Goal: Task Accomplishment & Management: Complete application form

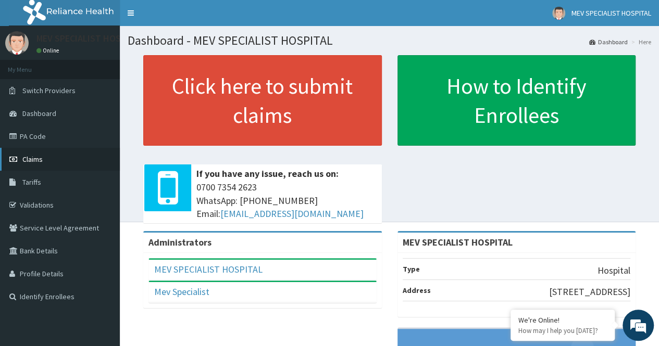
click at [85, 163] on link "Claims" at bounding box center [60, 159] width 120 height 23
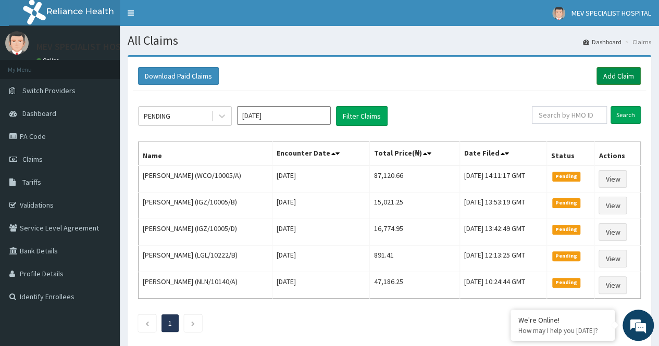
click at [625, 77] on link "Add Claim" at bounding box center [619, 76] width 44 height 18
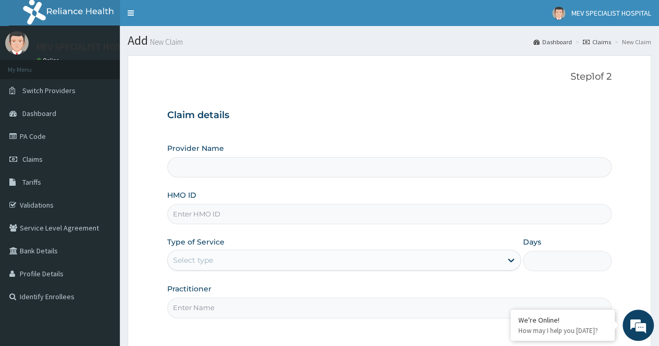
type input "MEV SPECIALIST HOSPITAL"
click at [300, 213] on input "HMO ID" at bounding box center [389, 214] width 444 height 20
type input "RGI/10053/A"
click at [350, 270] on div "Type of Service Select type" at bounding box center [344, 254] width 354 height 34
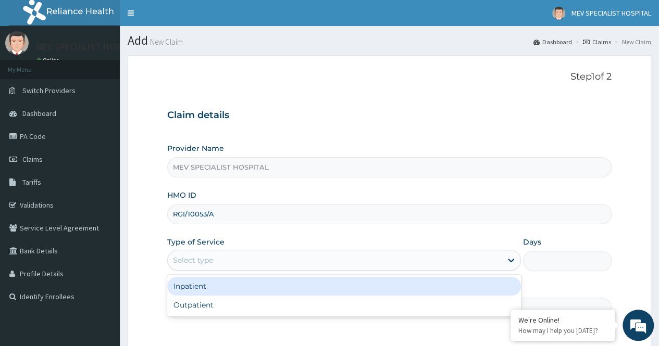
click at [372, 268] on div "Select type" at bounding box center [344, 260] width 354 height 21
click at [383, 290] on div "Inpatient" at bounding box center [344, 286] width 354 height 19
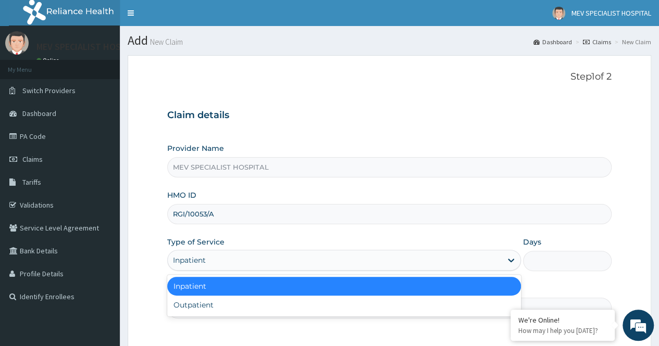
click at [362, 261] on div "Inpatient" at bounding box center [335, 260] width 334 height 17
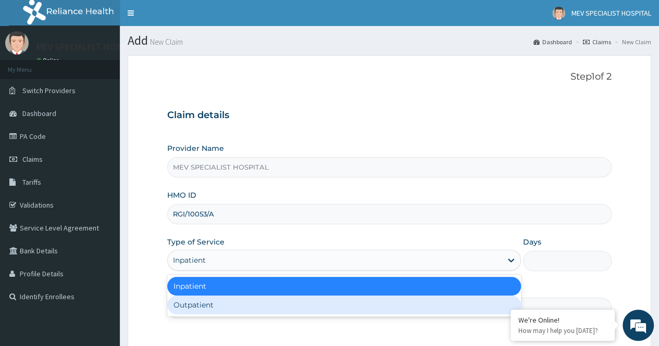
click at [369, 307] on div "Outpatient" at bounding box center [344, 305] width 354 height 19
type input "1"
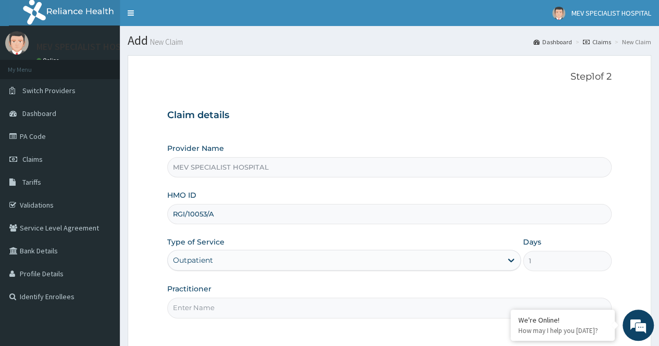
click at [300, 304] on input "Practitioner" at bounding box center [389, 308] width 444 height 20
type input "[PERSON_NAME]"
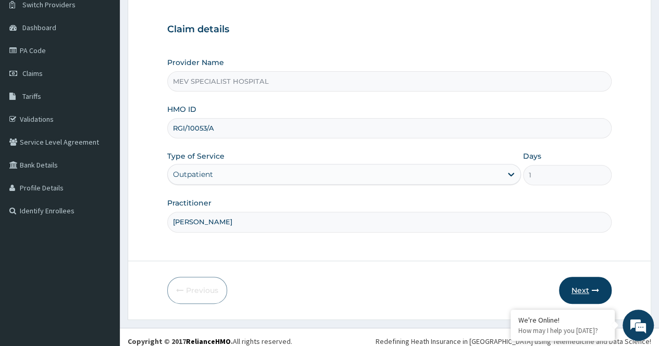
scroll to position [86, 0]
click at [597, 290] on icon "button" at bounding box center [595, 290] width 7 height 7
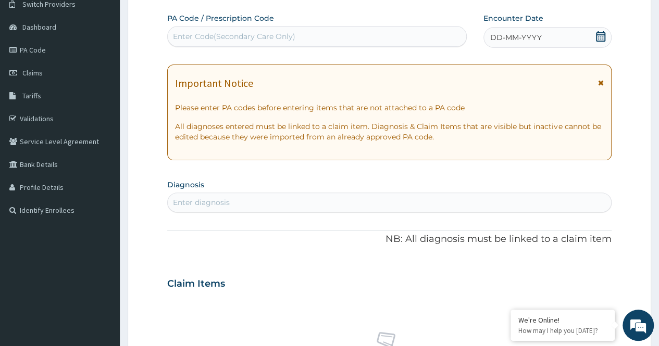
click at [272, 31] on div "Enter Code(Secondary Care Only)" at bounding box center [234, 36] width 122 height 10
type input "PA/F67D3E"
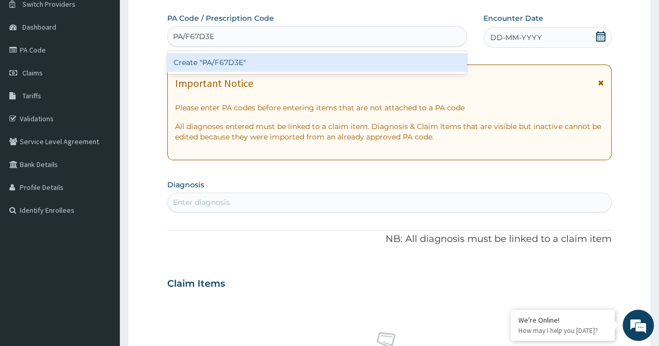
click at [300, 61] on div "Create "PA/F67D3E"" at bounding box center [316, 62] width 299 height 19
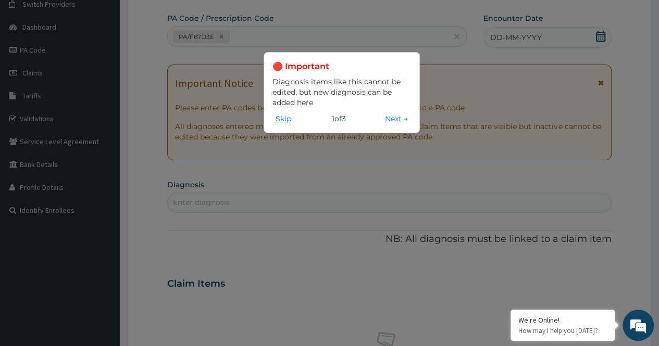
click at [281, 115] on button "Skip" at bounding box center [283, 118] width 22 height 11
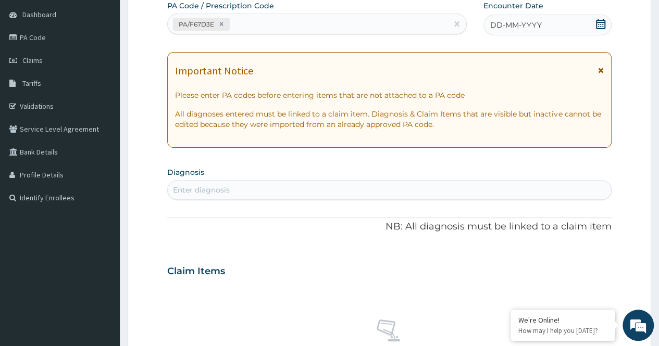
scroll to position [98, 0]
click at [321, 24] on div "PA/F67D3E" at bounding box center [307, 25] width 279 height 17
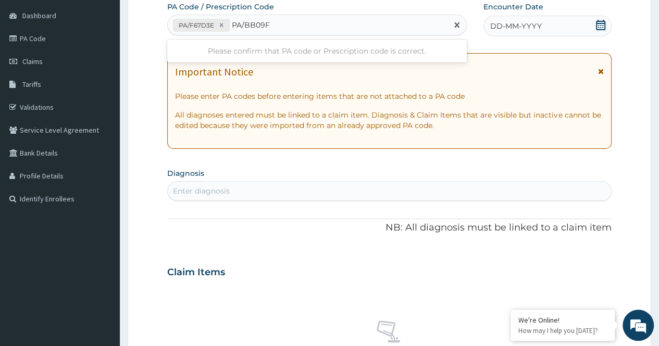
type input "PA/BB09F2"
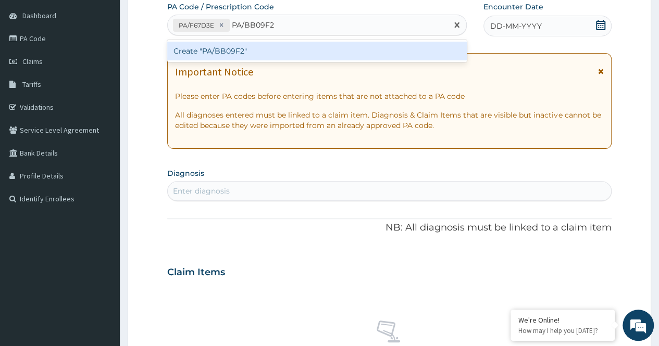
click at [371, 49] on div "Create "PA/BB09F2"" at bounding box center [316, 51] width 299 height 19
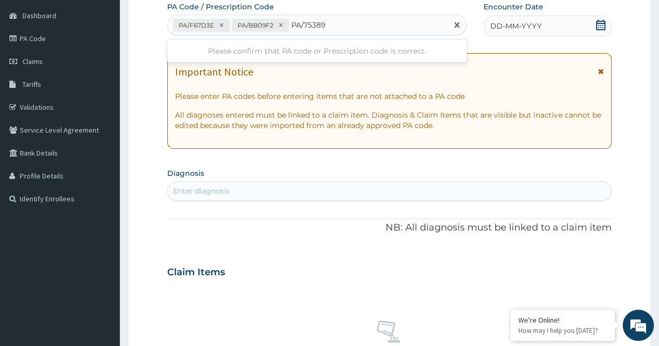
type input "PA/753895"
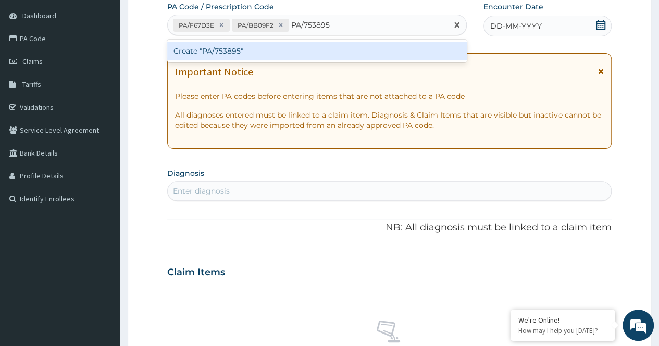
click at [371, 49] on div "Create "PA/753895"" at bounding box center [316, 51] width 299 height 19
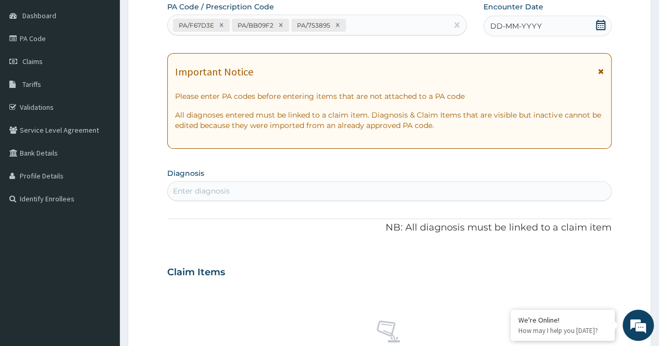
click at [596, 21] on icon at bounding box center [601, 25] width 10 height 10
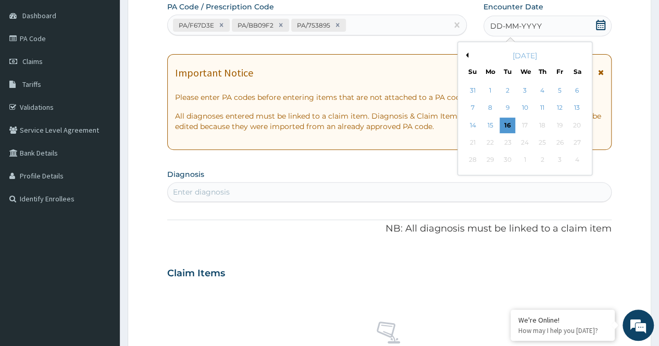
click at [466, 54] on button "Previous Month" at bounding box center [465, 55] width 5 height 5
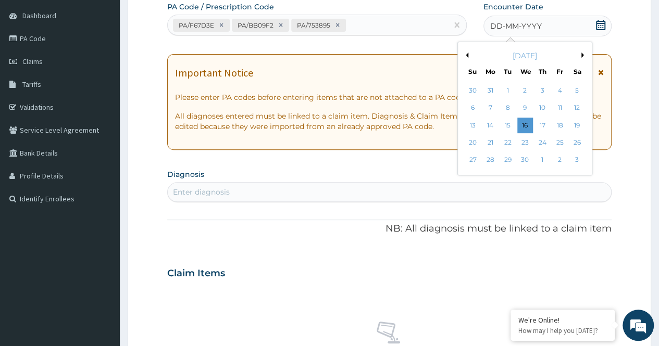
click at [466, 54] on button "Previous Month" at bounding box center [465, 55] width 5 height 5
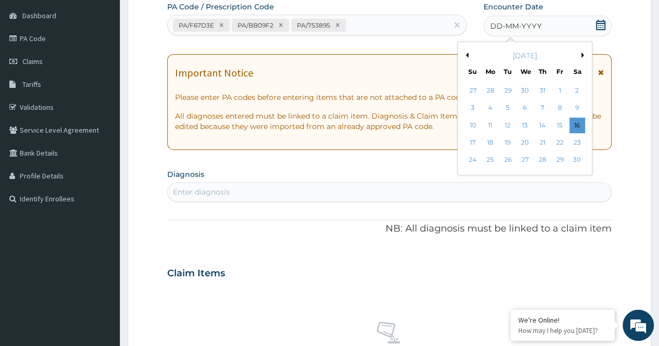
click at [466, 54] on button "Previous Month" at bounding box center [465, 55] width 5 height 5
click at [560, 142] on div "27" at bounding box center [560, 143] width 16 height 16
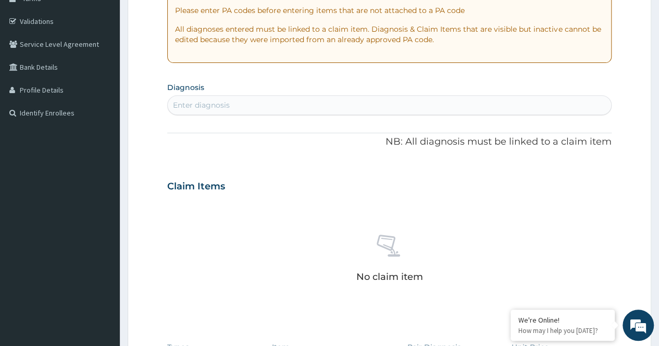
scroll to position [184, 0]
click at [308, 103] on div "Enter diagnosis" at bounding box center [389, 104] width 443 height 17
type input "H"
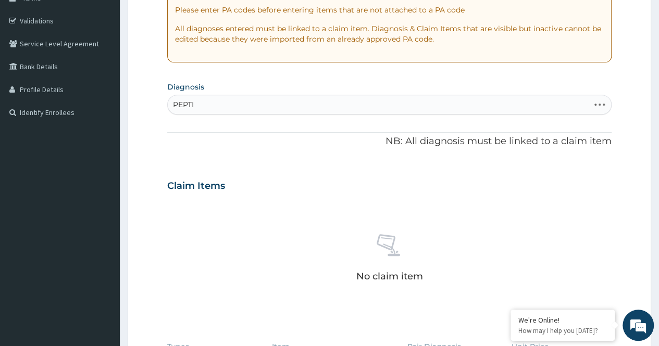
type input "PEPTIC"
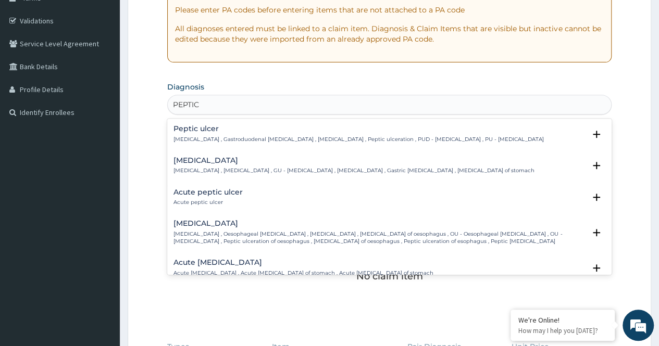
click at [265, 144] on div "Peptic ulcer Peptic ulcer , Gastroduodenal ulcer , Peptic ulcer disease , Pepti…" at bounding box center [389, 136] width 432 height 23
click at [250, 136] on p "Peptic ulcer , Gastroduodenal ulcer , Peptic ulcer disease , Peptic ulceration …" at bounding box center [358, 139] width 370 height 7
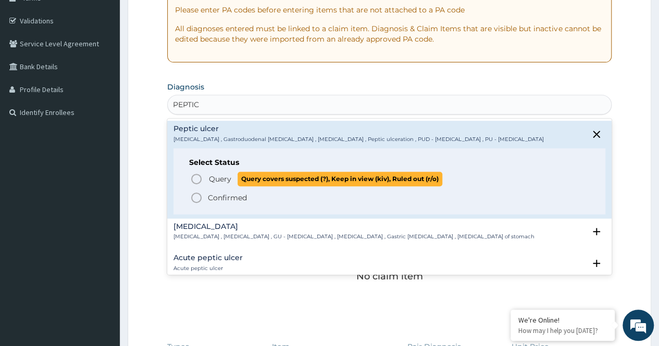
click at [212, 181] on span "Query" at bounding box center [220, 179] width 22 height 10
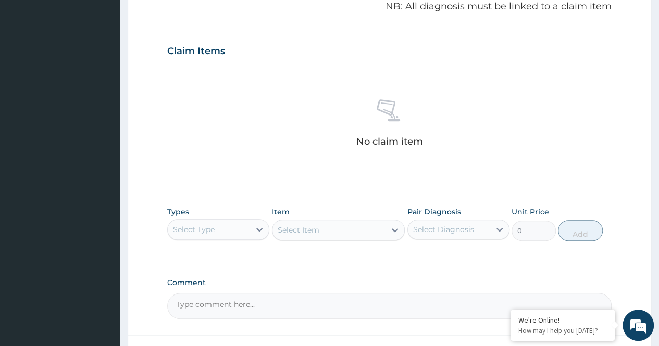
scroll to position [329, 0]
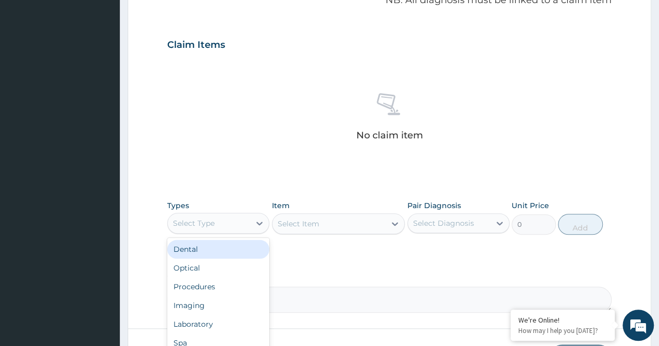
click at [245, 222] on div "Select Type" at bounding box center [209, 223] width 82 height 17
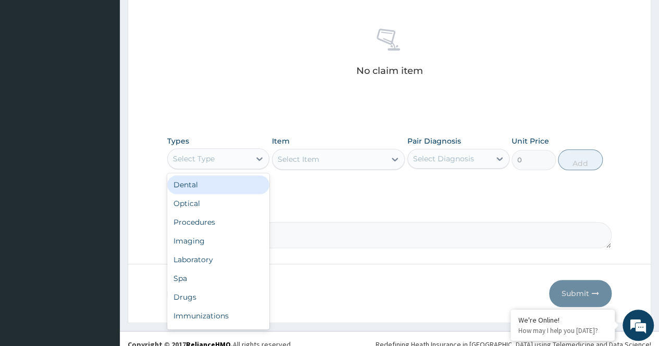
scroll to position [394, 0]
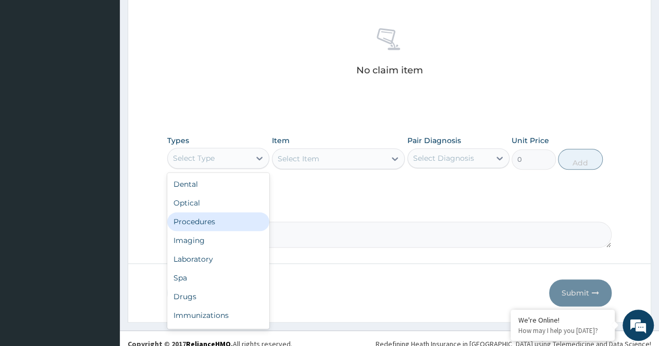
click at [237, 220] on div "Procedures" at bounding box center [218, 222] width 102 height 19
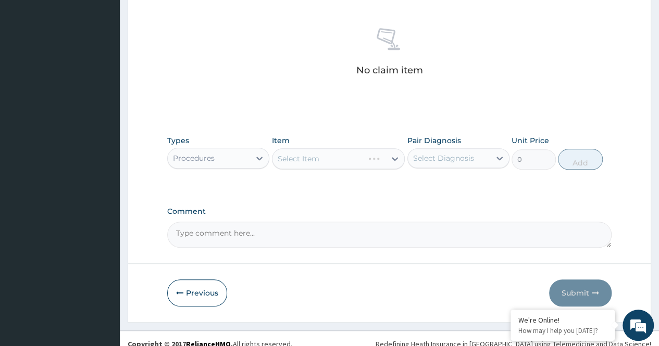
scroll to position [403, 0]
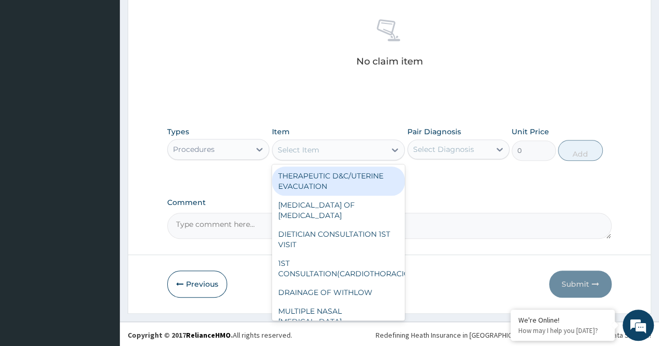
click at [363, 144] on div "Select Item" at bounding box center [329, 150] width 114 height 17
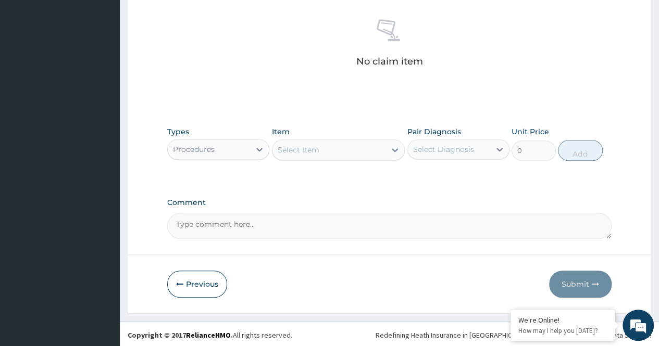
click at [394, 127] on div "Item Select Item" at bounding box center [338, 144] width 133 height 34
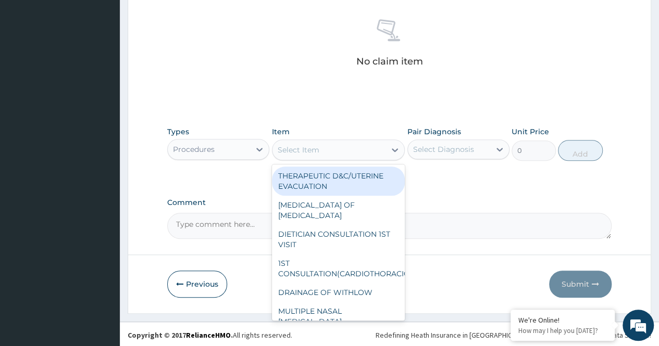
click at [378, 140] on div "Select Item" at bounding box center [338, 150] width 133 height 21
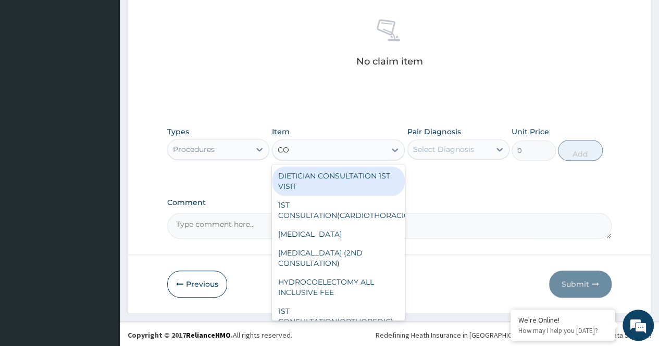
type input "C"
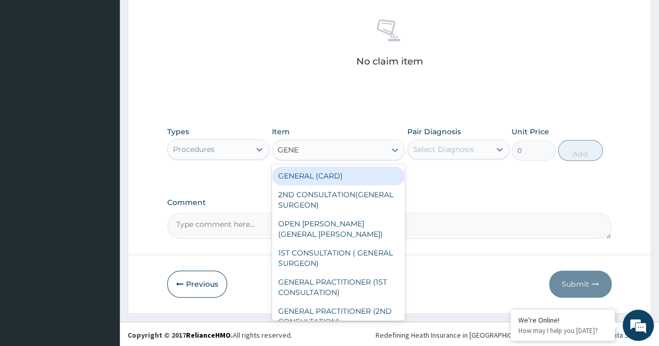
type input "GENER"
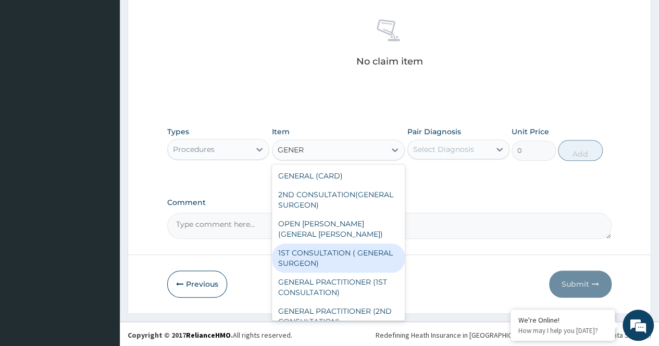
scroll to position [42, 0]
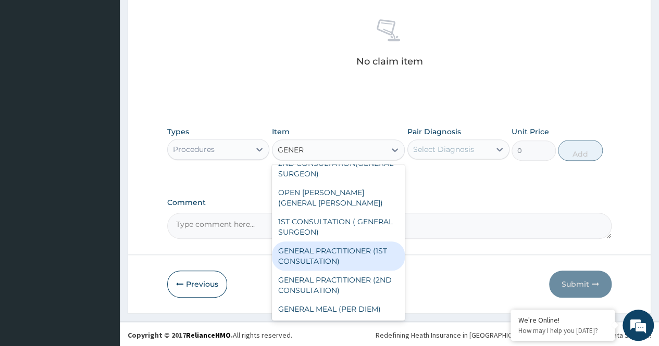
click at [378, 263] on div "GENERAL PRACTITIONER (1ST CONSULTATION)" at bounding box center [338, 256] width 133 height 29
type input "3000"
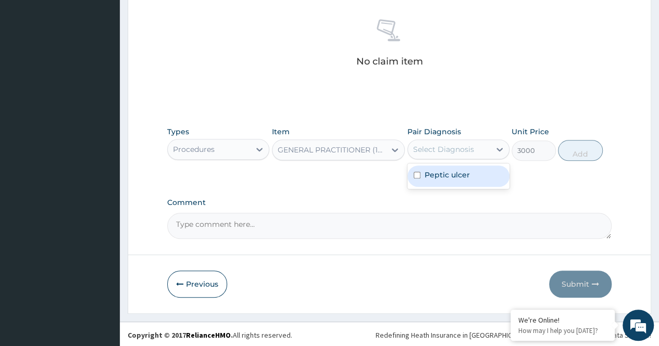
click at [439, 151] on div "Select Diagnosis" at bounding box center [443, 149] width 61 height 10
click at [443, 168] on div "Peptic ulcer" at bounding box center [458, 176] width 102 height 21
checkbox input "true"
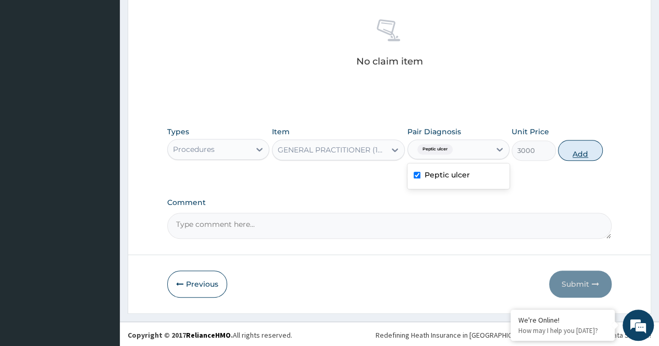
click at [579, 154] on button "Add" at bounding box center [580, 150] width 44 height 21
type input "0"
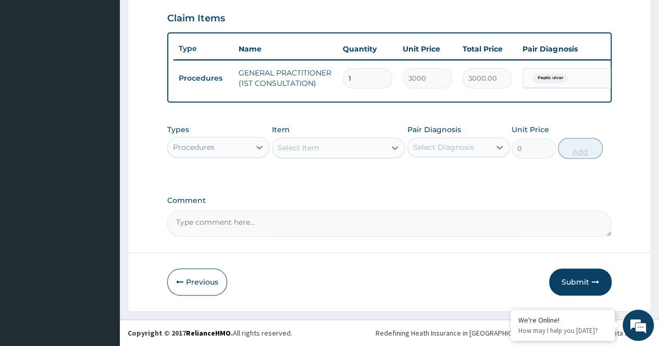
scroll to position [362, 0]
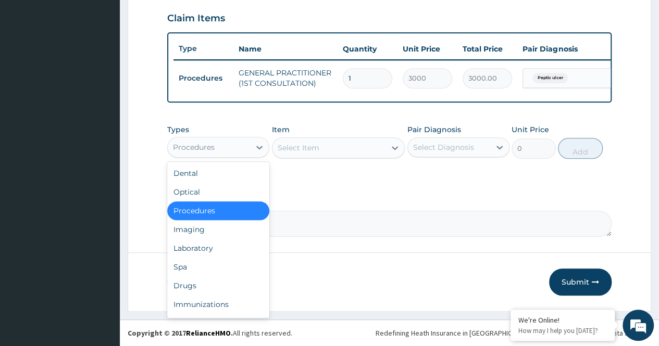
click at [247, 144] on div "Procedures" at bounding box center [209, 147] width 82 height 17
click at [240, 247] on div "Laboratory" at bounding box center [218, 248] width 102 height 19
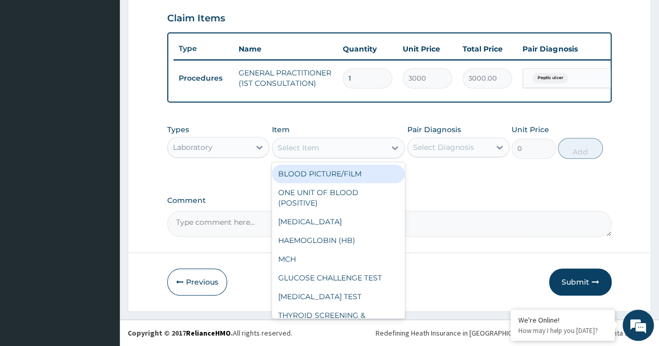
click at [382, 151] on div "Select Item" at bounding box center [329, 148] width 114 height 17
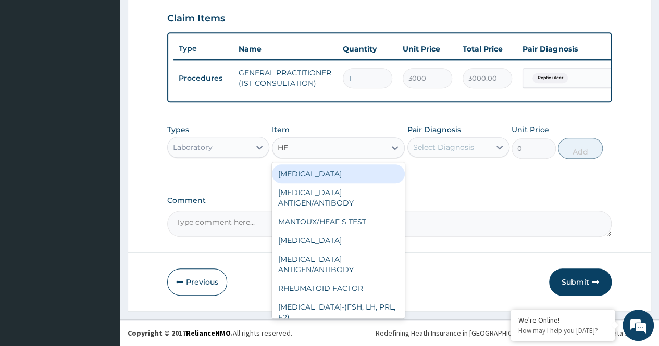
type input "HEL"
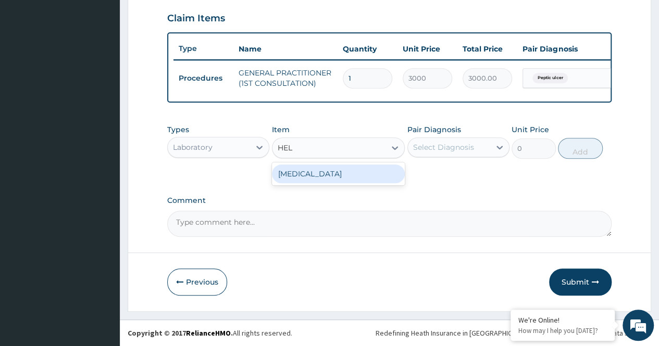
type input "5047.5"
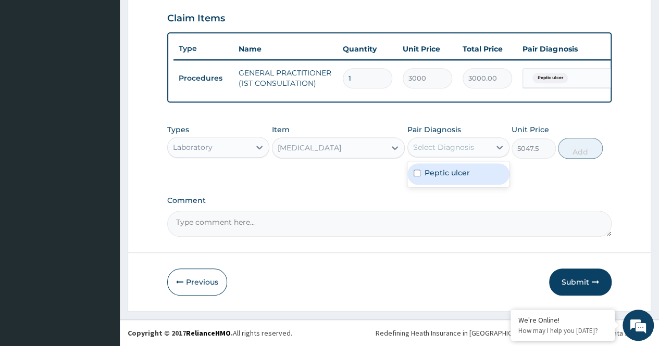
click at [478, 153] on div "Select Diagnosis" at bounding box center [449, 147] width 82 height 17
click at [484, 173] on div "Peptic ulcer" at bounding box center [458, 174] width 102 height 21
checkbox input "true"
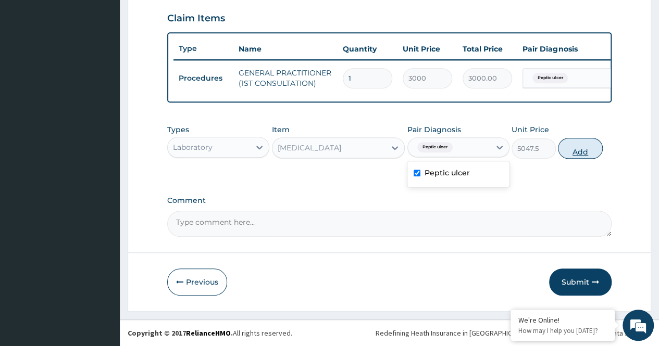
click at [586, 148] on button "Add" at bounding box center [580, 148] width 44 height 21
type input "0"
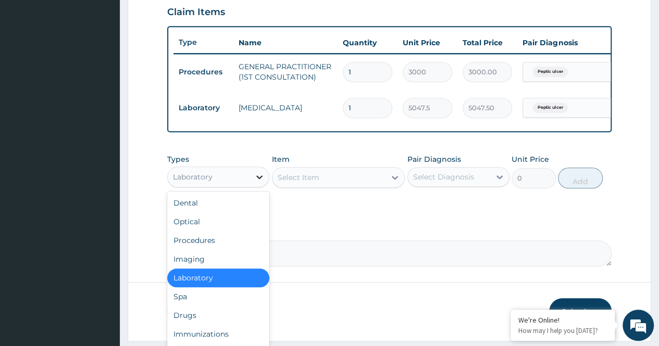
click at [252, 186] on div at bounding box center [259, 177] width 19 height 19
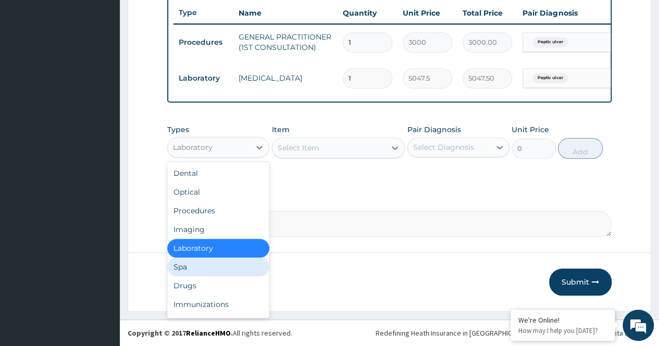
scroll to position [35, 0]
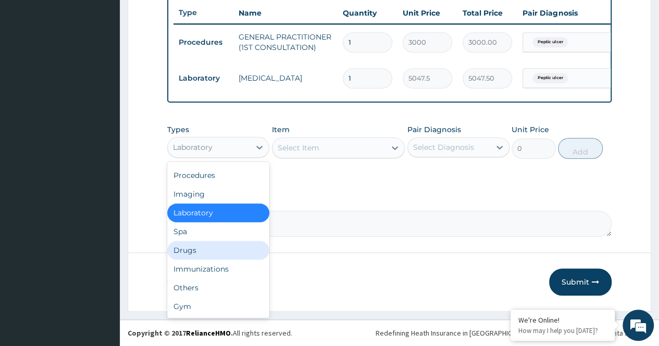
click at [232, 246] on div "Drugs" at bounding box center [218, 250] width 102 height 19
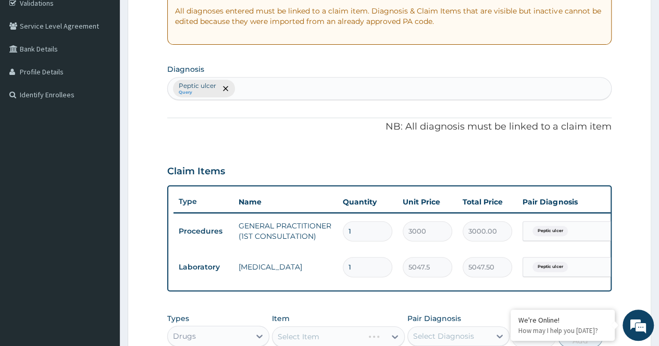
scroll to position [199, 0]
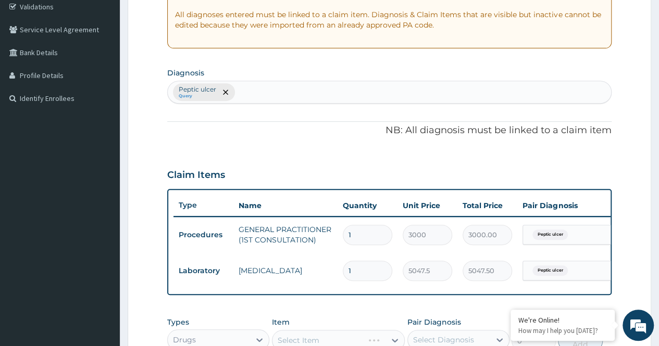
click at [352, 90] on div "Peptic ulcer Query" at bounding box center [389, 92] width 443 height 22
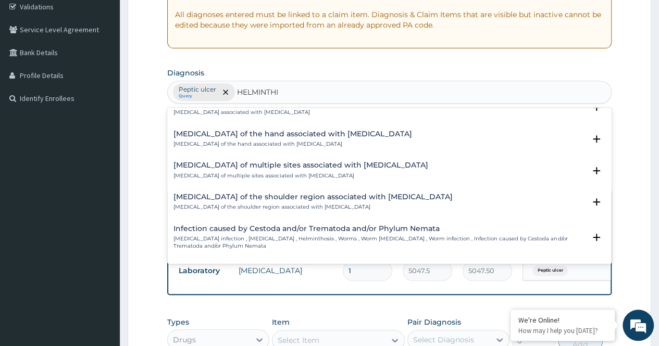
scroll to position [15, 0]
type input "H"
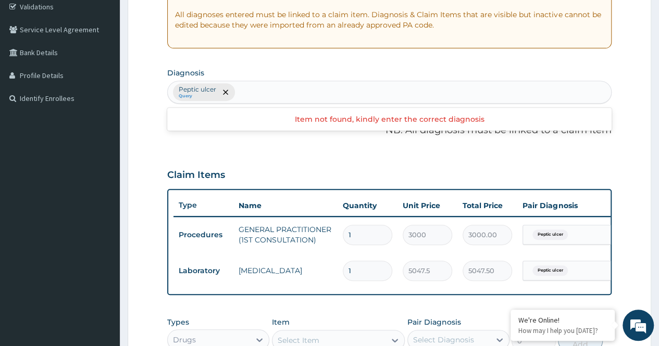
type input "U"
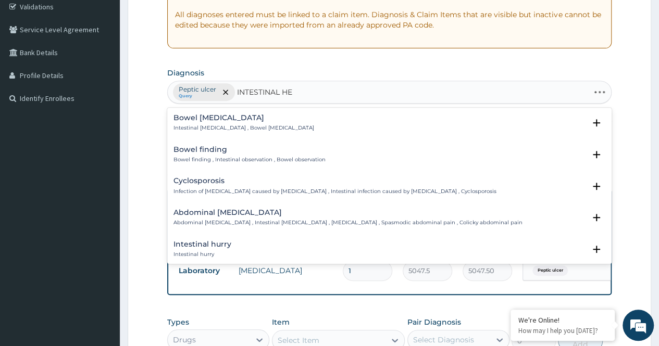
type input "INTESTINAL HEL"
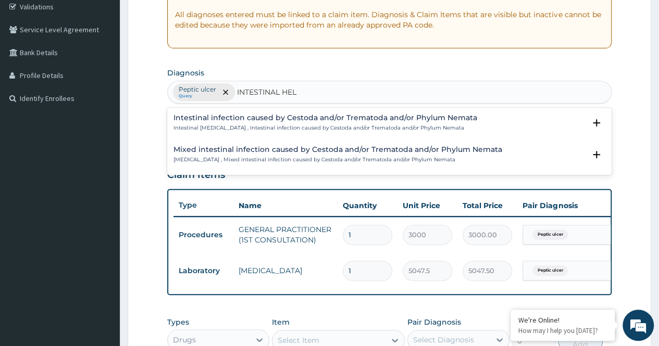
click at [374, 127] on p "Intestinal helminthiasis , Intestinal infection caused by Cestoda and/or Tremat…" at bounding box center [325, 128] width 304 height 7
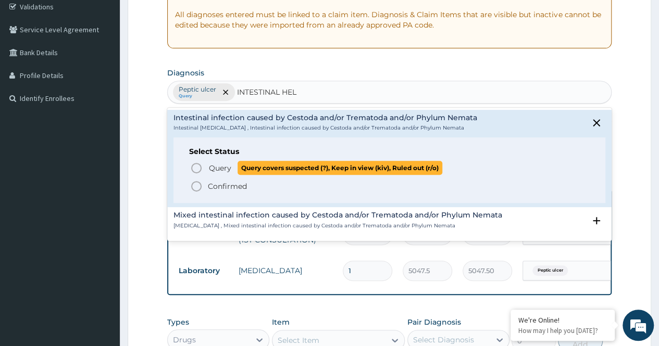
click at [208, 161] on p "Query Query covers suspected (?), Keep in view (kiv), Ruled out (r/o)" at bounding box center [325, 168] width 234 height 14
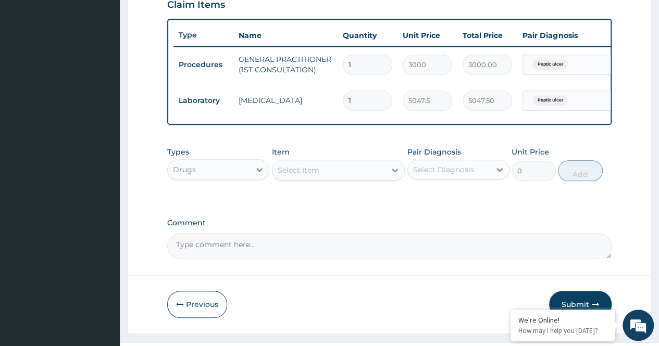
scroll to position [398, 0]
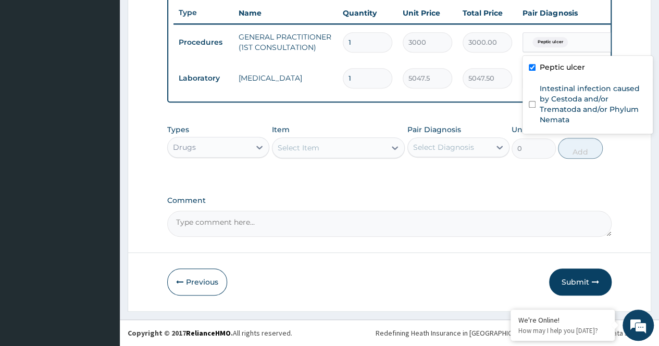
click at [555, 38] on span "Peptic ulcer" at bounding box center [549, 42] width 35 height 10
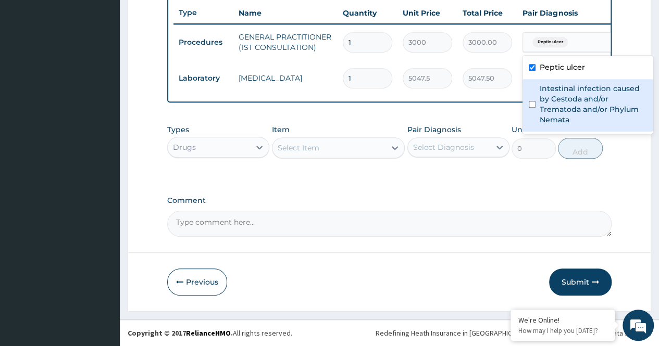
click at [560, 102] on label "Intestinal infection caused by Cestoda and/or Trematoda and/or Phylum Nemata" at bounding box center [593, 104] width 107 height 42
checkbox input "true"
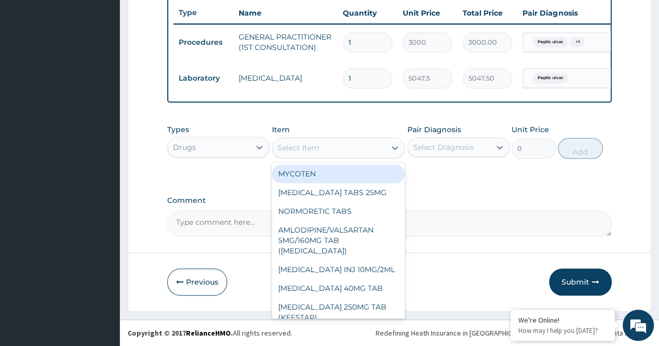
click at [325, 146] on div "Select Item" at bounding box center [329, 148] width 114 height 17
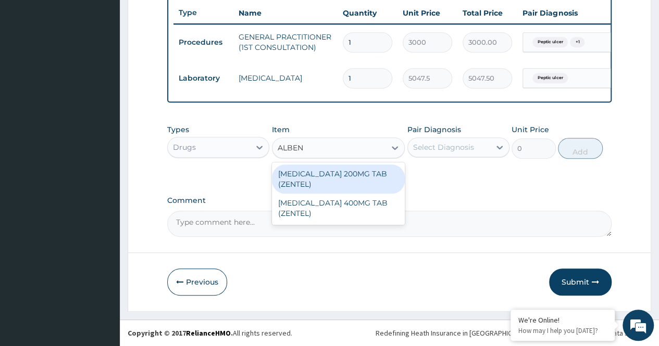
type input "ALBEND"
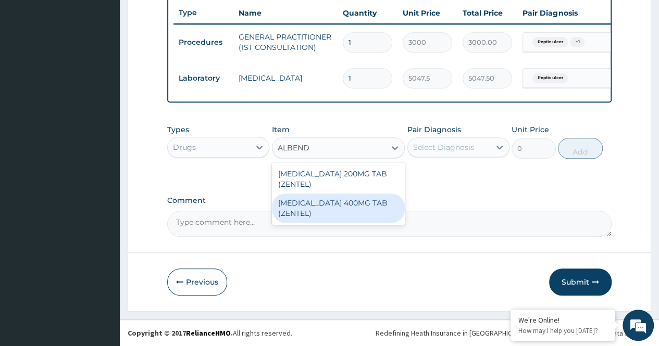
click at [365, 202] on div "ALBENDAZOLE 400MG TAB (ZENTEL)" at bounding box center [338, 208] width 133 height 29
type input "237.3542"
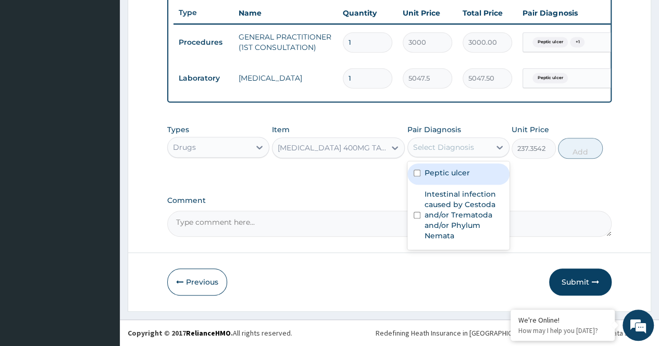
click at [471, 148] on div "Select Diagnosis" at bounding box center [443, 147] width 61 height 10
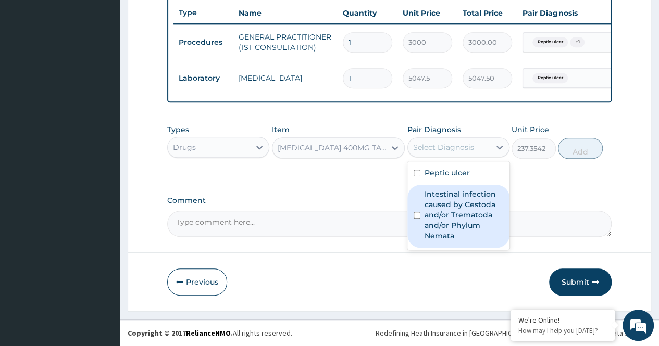
click at [476, 202] on label "Intestinal infection caused by Cestoda and/or Trematoda and/or Phylum Nemata" at bounding box center [464, 215] width 79 height 52
checkbox input "true"
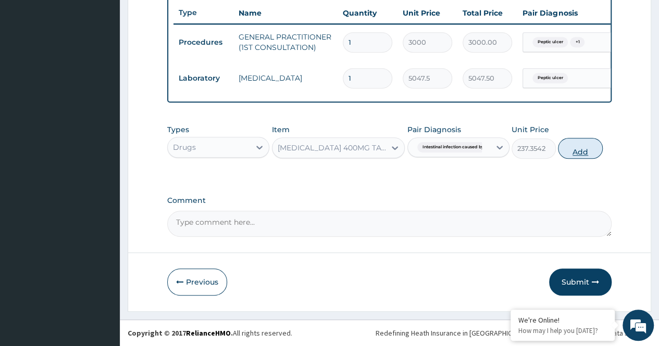
click at [590, 155] on button "Add" at bounding box center [580, 148] width 44 height 21
type input "0"
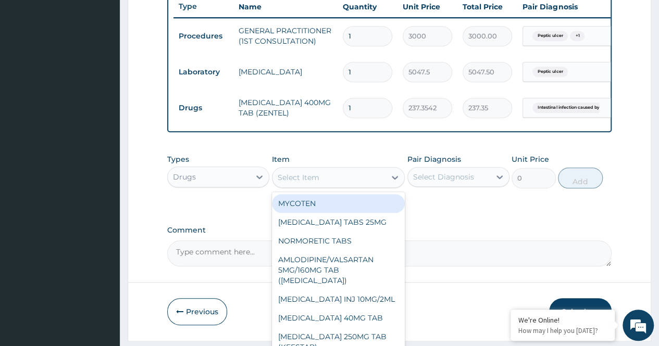
click at [309, 181] on div "Select Item" at bounding box center [299, 177] width 42 height 10
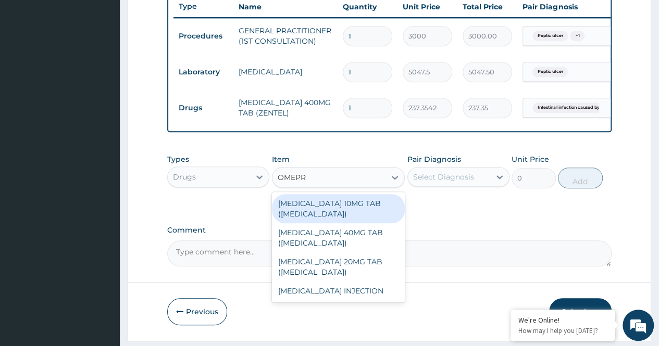
type input "OMEPRA"
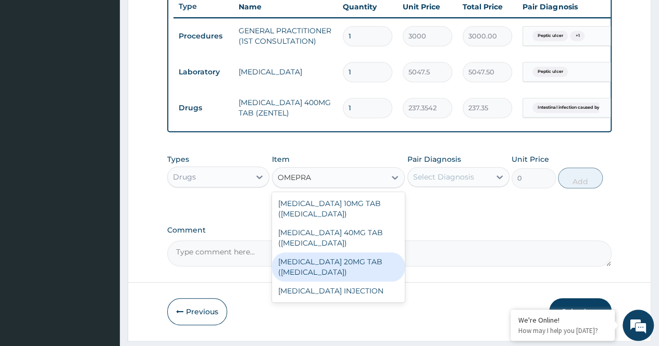
click at [366, 281] on div "ESOMEPRAZOLE 20MG TAB (NEXIUM)" at bounding box center [338, 267] width 133 height 29
type input "658.008"
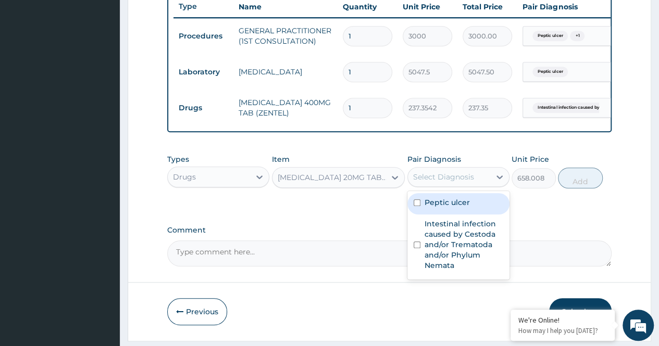
click at [461, 182] on div "Select Diagnosis" at bounding box center [443, 177] width 61 height 10
click at [473, 215] on div "Peptic ulcer" at bounding box center [458, 203] width 102 height 21
checkbox input "true"
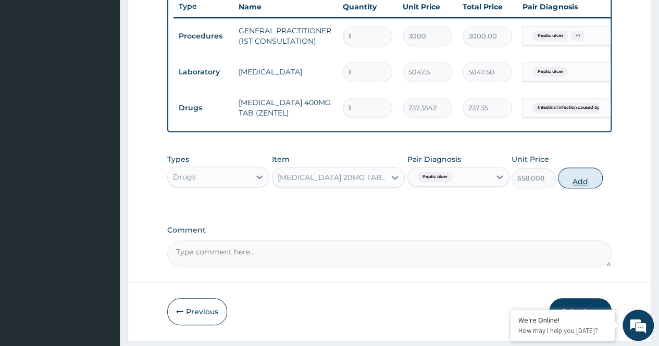
click at [568, 183] on button "Add" at bounding box center [580, 178] width 44 height 21
type input "0"
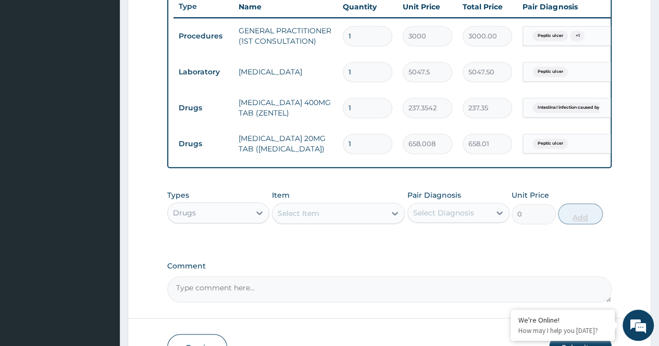
type input "14"
type input "9212.11"
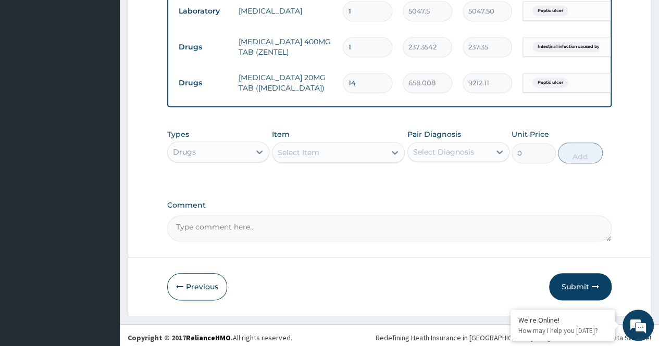
scroll to position [470, 0]
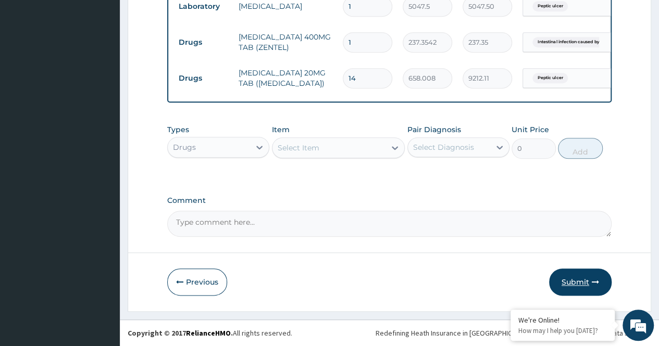
type input "14"
click at [592, 280] on icon "button" at bounding box center [595, 282] width 7 height 7
